Goal: Information Seeking & Learning: Understand process/instructions

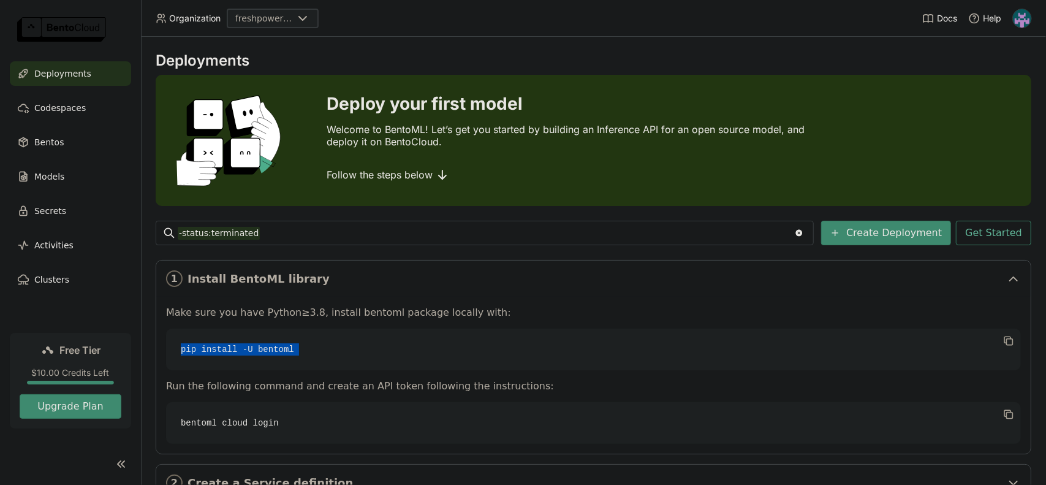
scroll to position [61, 0]
click at [68, 136] on div "Bentos" at bounding box center [70, 142] width 121 height 25
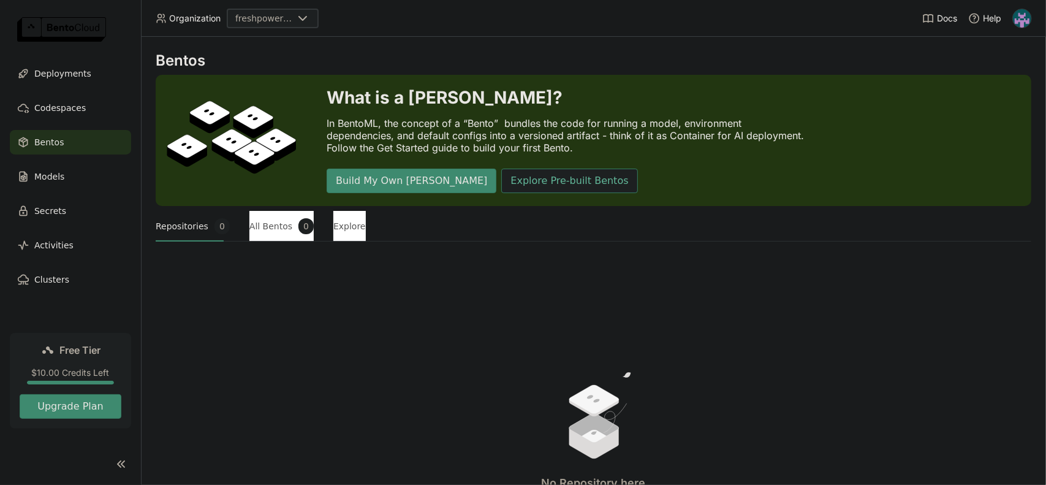
click at [552, 175] on button "Explore Pre-built Bentos" at bounding box center [569, 181] width 136 height 25
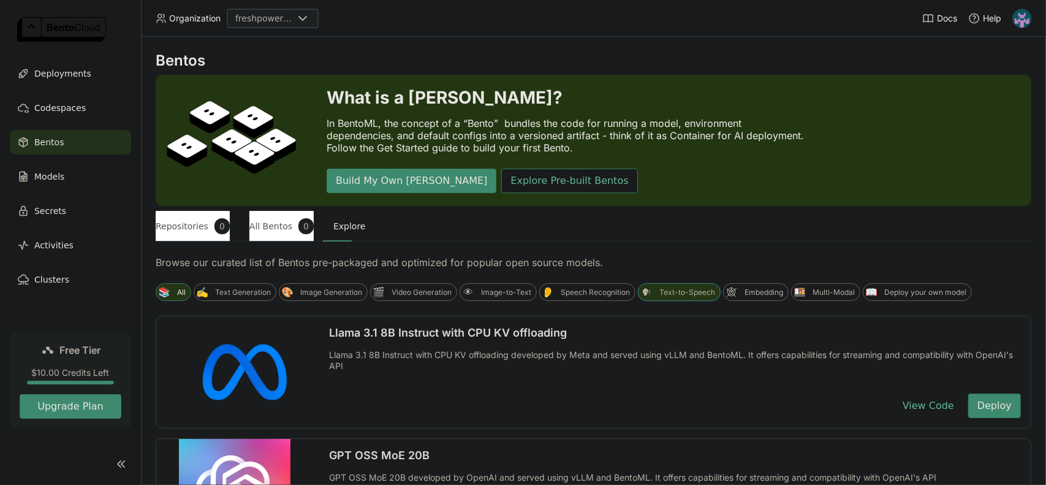
click at [709, 291] on div "Text-to-Speech" at bounding box center [688, 292] width 56 height 10
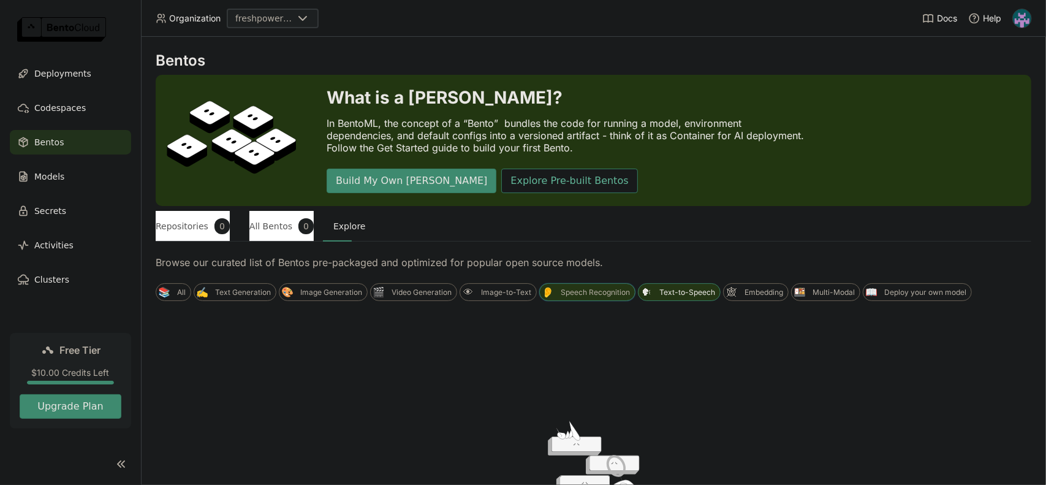
click at [617, 291] on div "Speech Recognition" at bounding box center [595, 292] width 69 height 10
click at [483, 292] on div "Image-to-Text" at bounding box center [506, 292] width 50 height 10
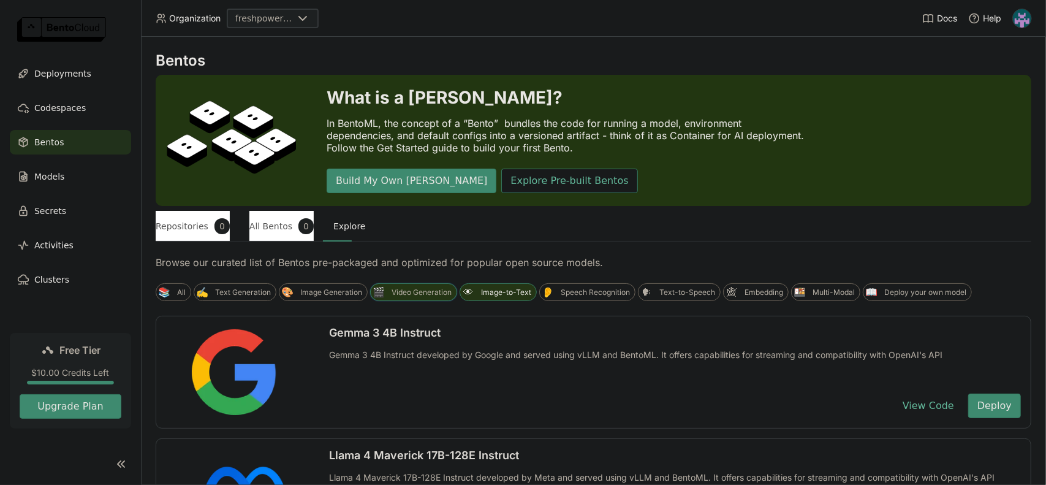
click at [416, 287] on div "Video Generation" at bounding box center [422, 292] width 60 height 10
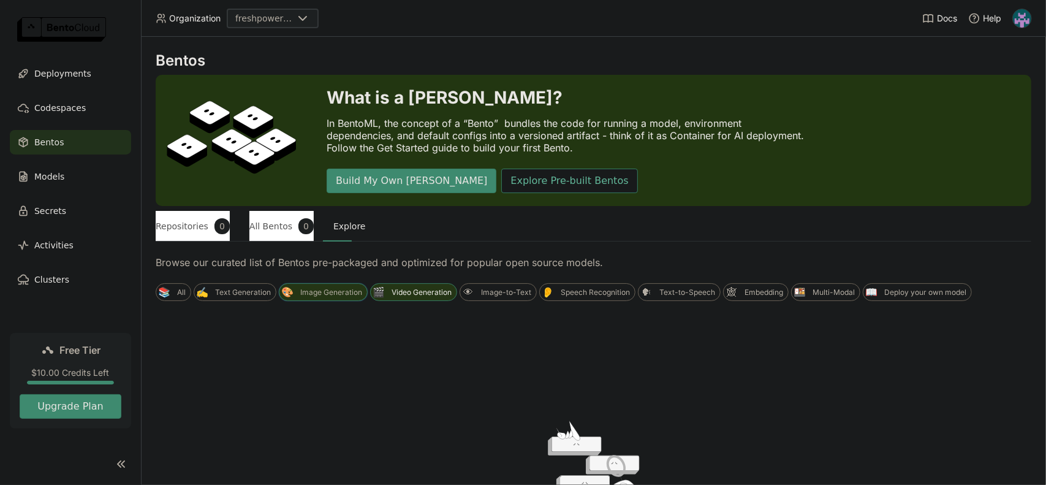
click at [295, 286] on div "🎨 Image Generation" at bounding box center [323, 292] width 89 height 18
click at [438, 294] on div "Video Generation" at bounding box center [422, 292] width 60 height 10
click at [327, 295] on div "Image Generation" at bounding box center [331, 292] width 62 height 10
click at [242, 299] on div "✍️ Text Generation" at bounding box center [235, 292] width 83 height 18
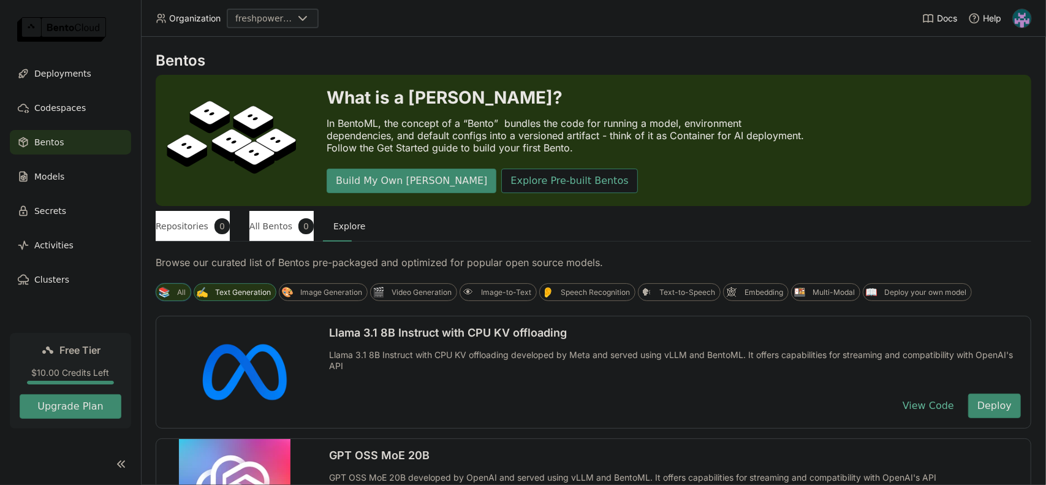
click at [172, 296] on div "📚 All" at bounding box center [174, 292] width 36 height 18
click at [257, 231] on button "All Bentos 0" at bounding box center [281, 226] width 64 height 31
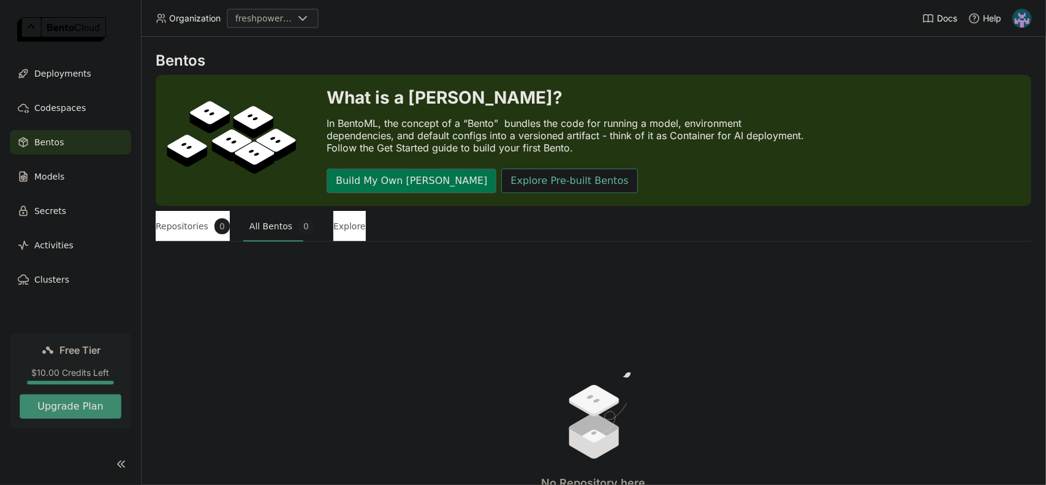
click at [365, 184] on button "Build My Own Bento" at bounding box center [412, 181] width 170 height 25
click at [401, 186] on button "Build My Own Bento" at bounding box center [412, 181] width 170 height 25
click at [33, 171] on div "Models" at bounding box center [70, 176] width 121 height 25
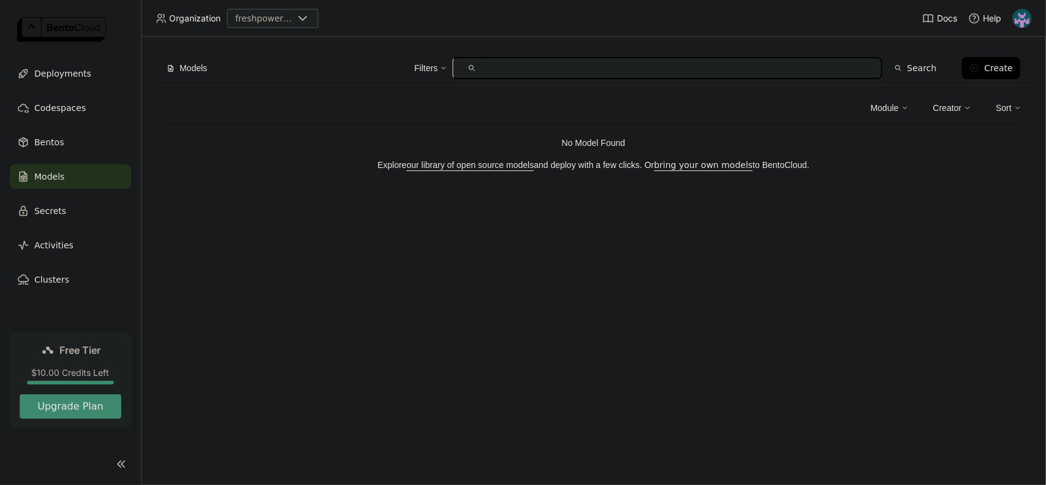
click at [979, 55] on div "Filters Search Create" at bounding box center [619, 68] width 801 height 26
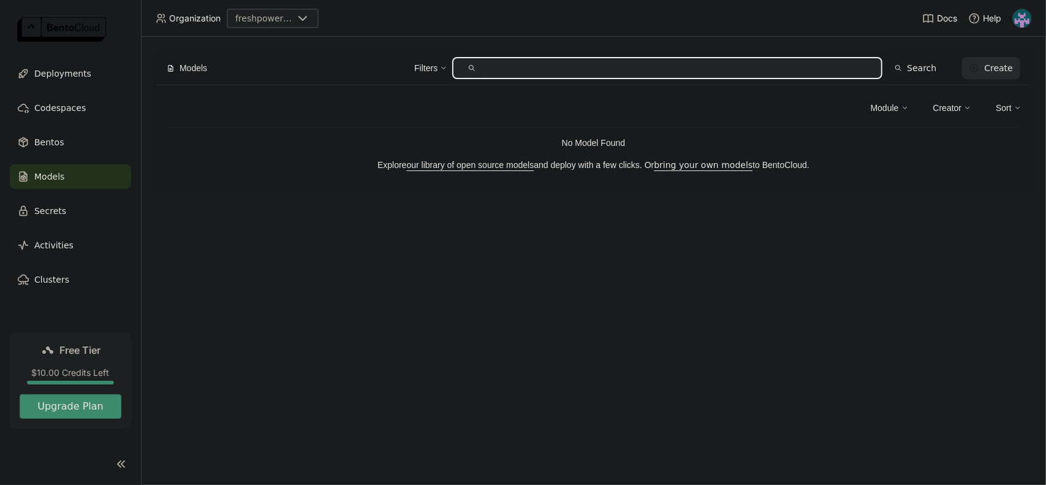
click at [986, 58] on button "Create" at bounding box center [991, 68] width 58 height 22
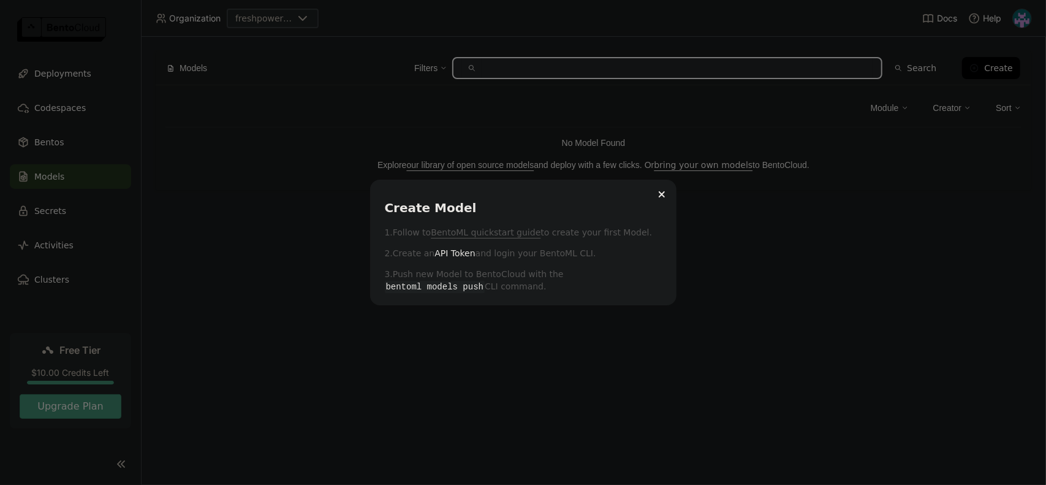
click at [488, 231] on link "BentoML quickstart guide" at bounding box center [486, 232] width 110 height 12
